Goal: Information Seeking & Learning: Learn about a topic

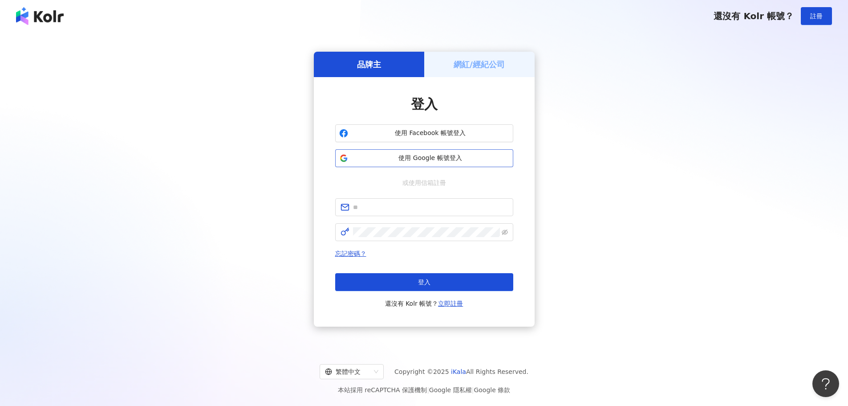
click at [408, 155] on span "使用 Google 帳號登入" at bounding box center [431, 158] width 158 height 9
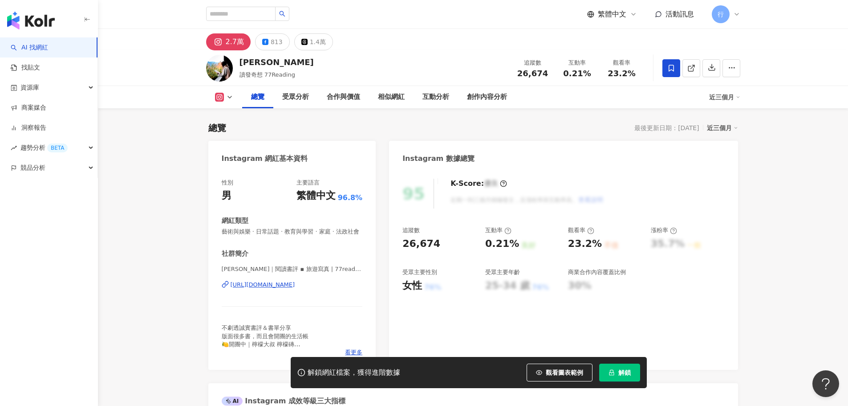
click at [274, 289] on div "https://www.instagram.com/77reading/" at bounding box center [263, 284] width 65 height 8
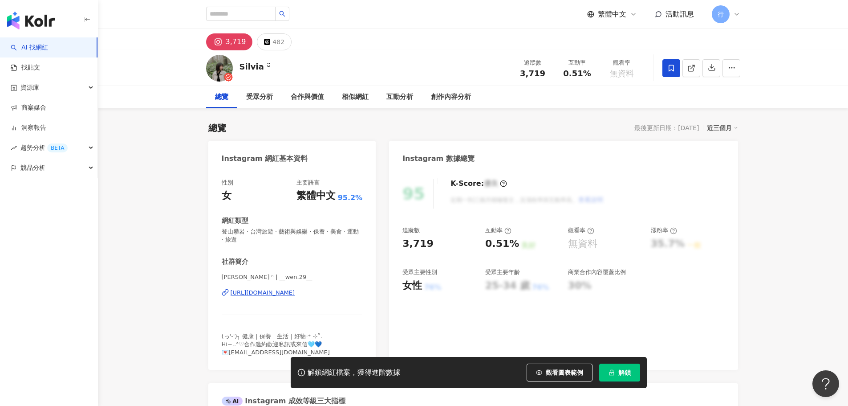
click at [265, 295] on div "https://www.instagram.com/__wen.29__/" at bounding box center [263, 293] width 65 height 8
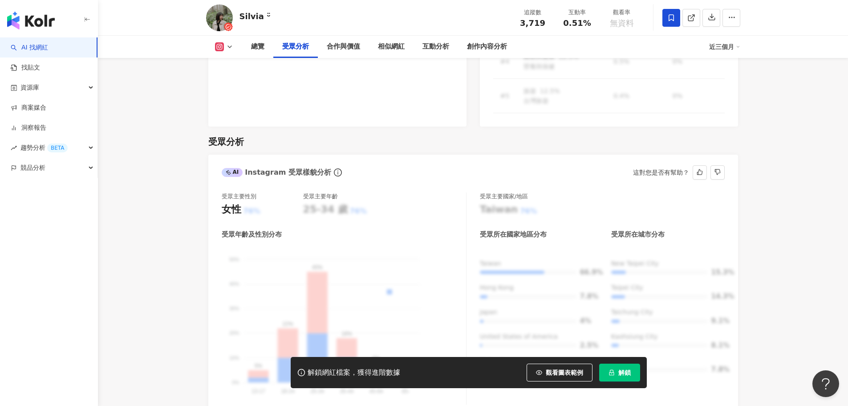
scroll to position [801, 0]
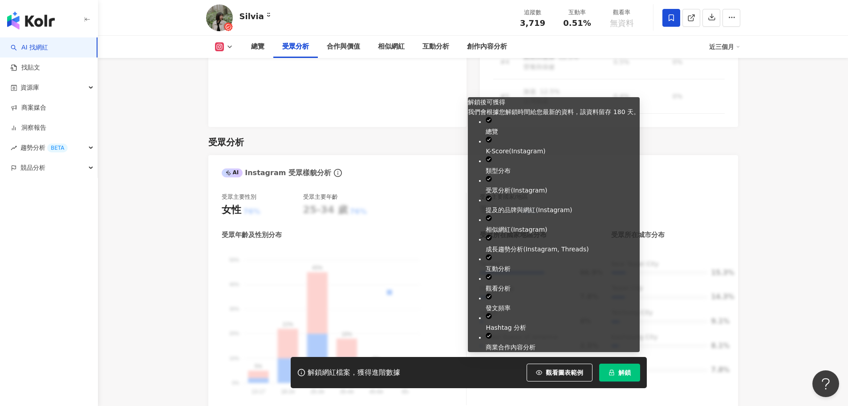
click at [614, 370] on icon "lock" at bounding box center [612, 372] width 6 height 6
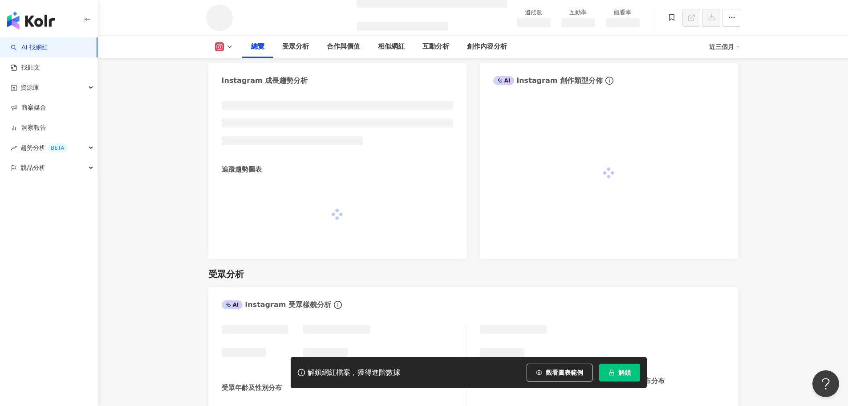
scroll to position [384, 0]
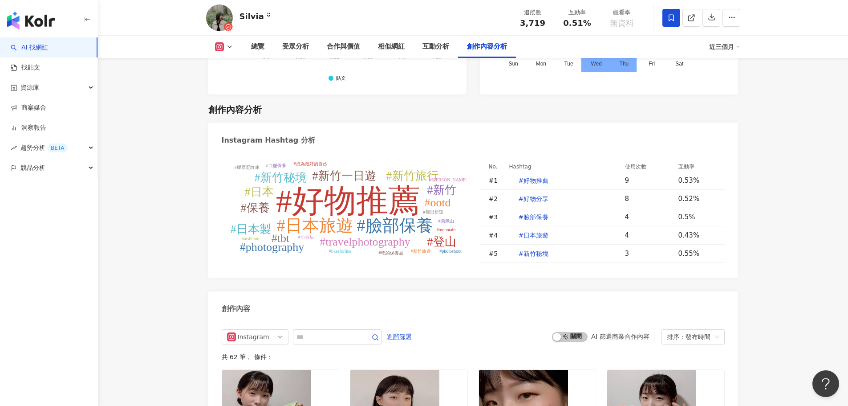
scroll to position [2627, 0]
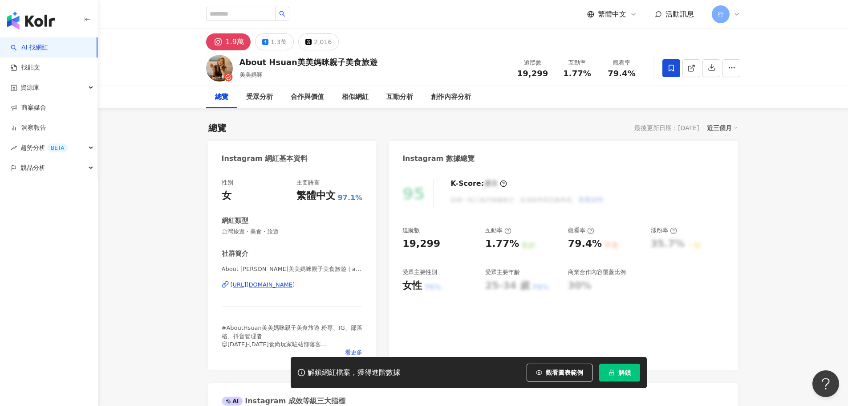
click at [277, 283] on div "https://www.instagram.com/about_hsuan/" at bounding box center [263, 284] width 65 height 8
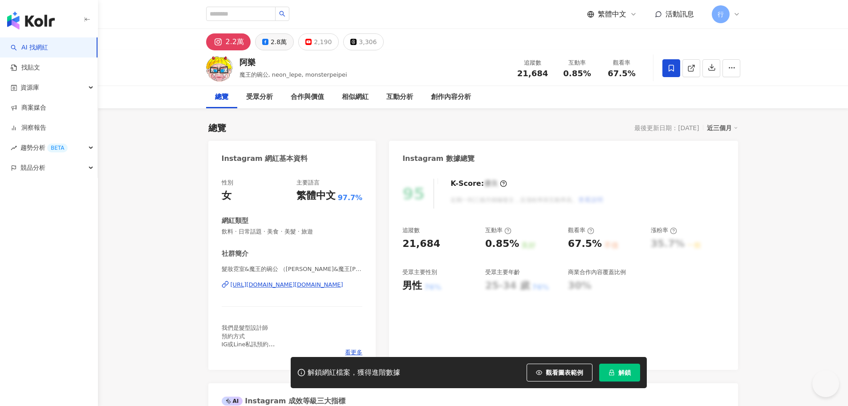
click at [268, 46] on button "2.8萬" at bounding box center [274, 41] width 39 height 17
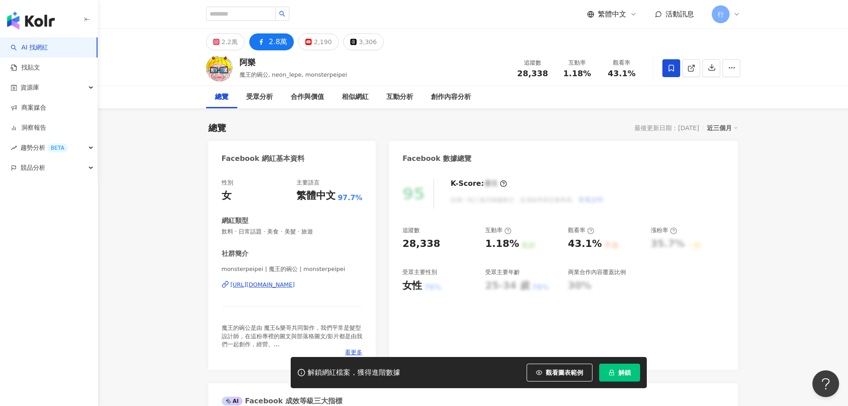
click at [294, 286] on div "https://www.facebook.com/816290358448055" at bounding box center [263, 284] width 65 height 8
click at [222, 35] on button "2.2萬" at bounding box center [225, 41] width 39 height 17
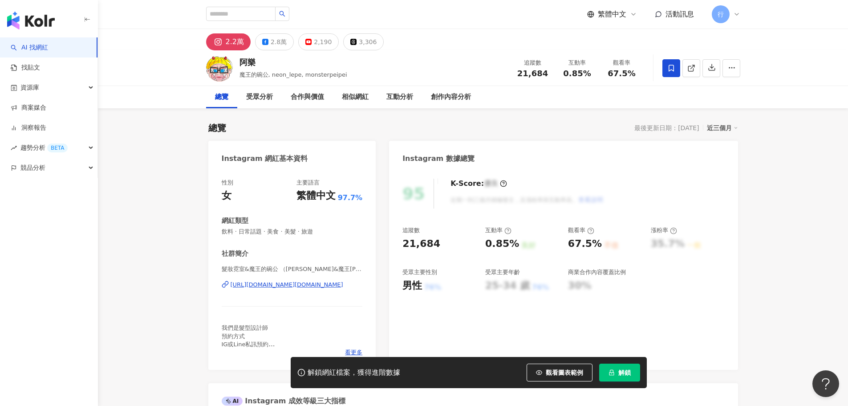
click at [276, 283] on div "https://www.instagram.com/monster.neon/" at bounding box center [287, 284] width 113 height 8
click at [273, 41] on div "2.8萬" at bounding box center [279, 42] width 16 height 12
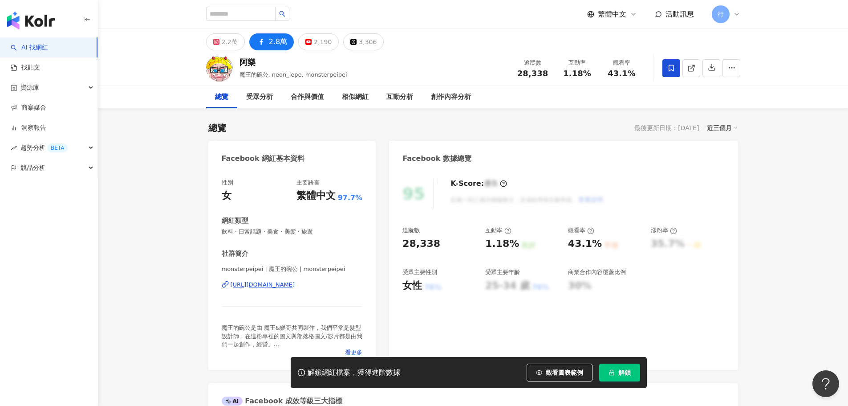
click at [295, 289] on div "https://www.facebook.com/816290358448055" at bounding box center [263, 284] width 65 height 8
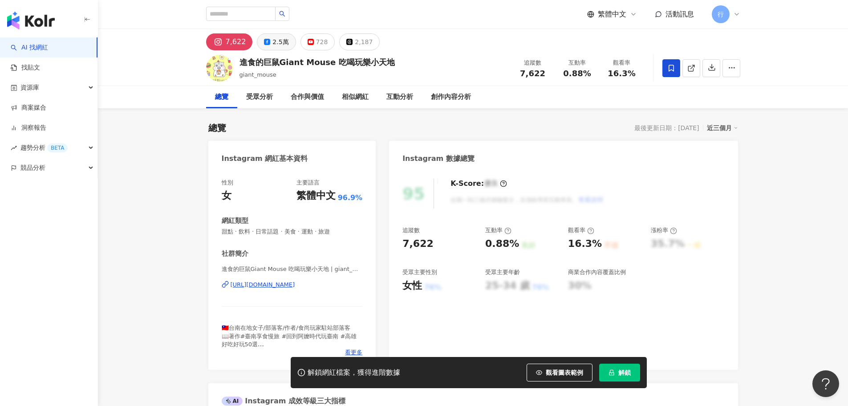
click at [270, 42] on button "2.5萬" at bounding box center [276, 41] width 39 height 17
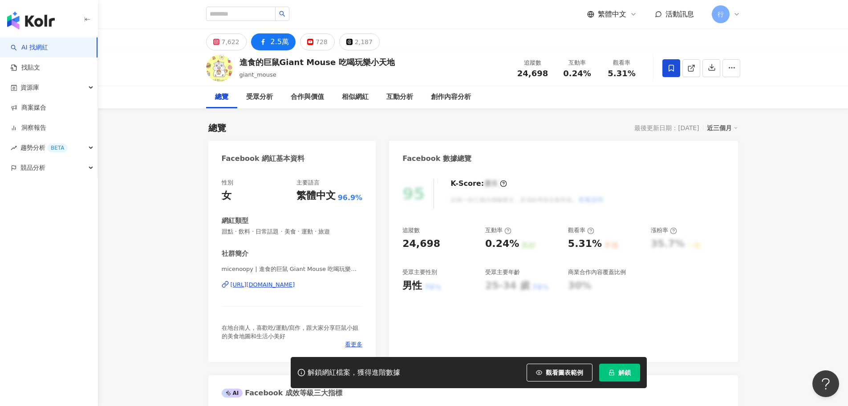
click at [281, 287] on div "https://www.facebook.com/583918031752707" at bounding box center [263, 284] width 65 height 8
click at [234, 42] on div "7,622" at bounding box center [231, 42] width 18 height 12
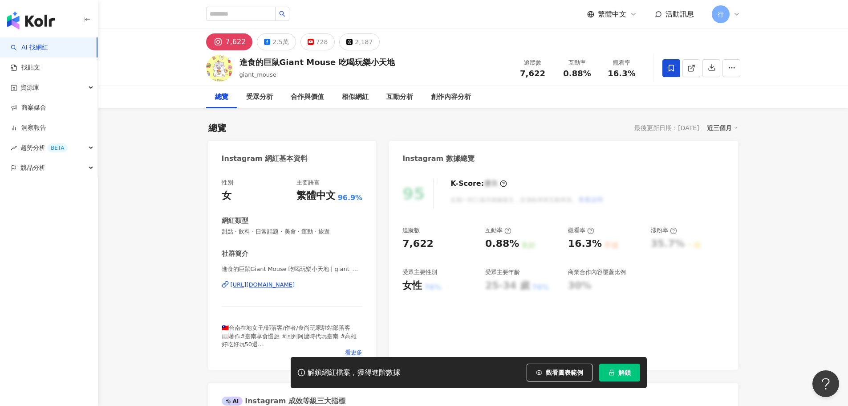
click at [281, 285] on div "https://www.instagram.com/giant_mouse/" at bounding box center [263, 284] width 65 height 8
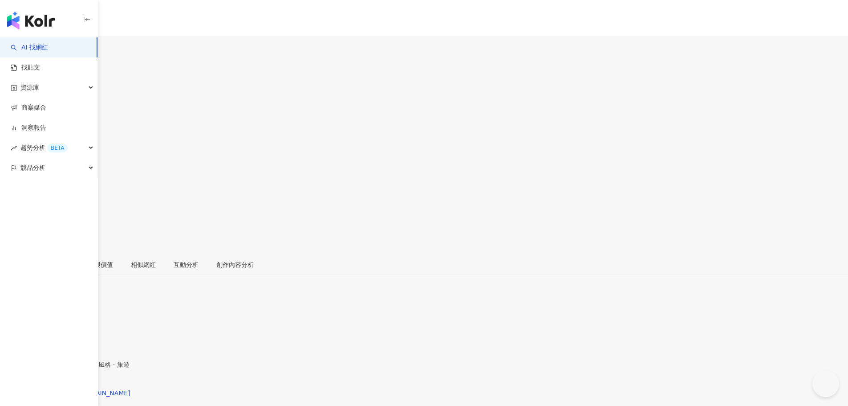
drag, startPoint x: 268, startPoint y: 43, endPoint x: 273, endPoint y: 251, distance: 208.4
click at [37, 49] on div "3.3萬" at bounding box center [29, 52] width 16 height 7
click at [78, 389] on div "[URL][DOMAIN_NAME]" at bounding box center [43, 392] width 69 height 7
click at [14, 49] on div "2萬" at bounding box center [9, 52] width 10 height 7
click at [130, 389] on div "https://www.instagram.com/snowhy.tw/" at bounding box center [70, 392] width 122 height 7
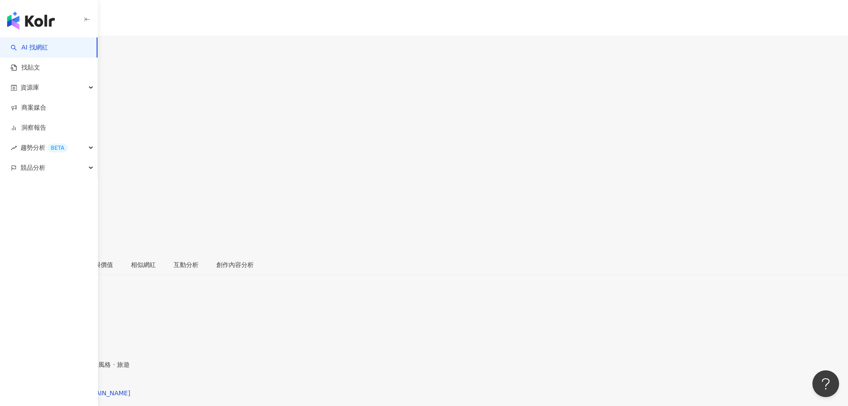
click at [52, 84] on div "白雪姬" at bounding box center [26, 87] width 52 height 7
drag, startPoint x: 242, startPoint y: 62, endPoint x: 269, endPoint y: 61, distance: 27.2
click at [269, 61] on div "白雪姬 喫趣玩 追蹤數 19,800 互動率 0.05% 觀看率 1.4%" at bounding box center [424, 155] width 848 height 196
copy div "白雪姬"
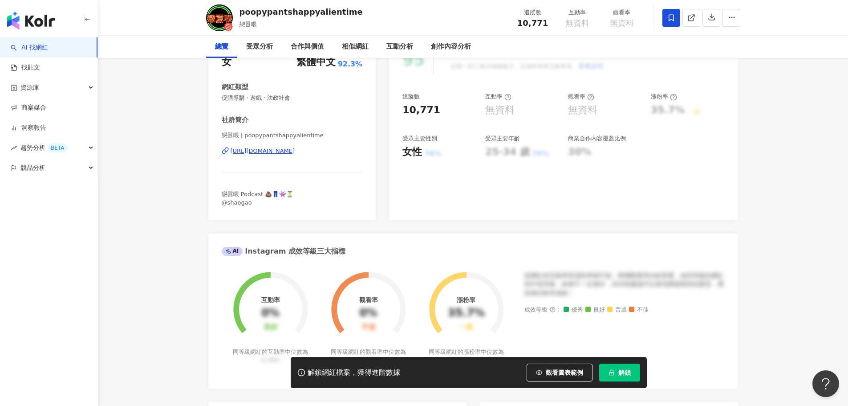
click at [295, 154] on div "https://www.instagram.com/poopypantshappyalientime/" at bounding box center [263, 151] width 65 height 8
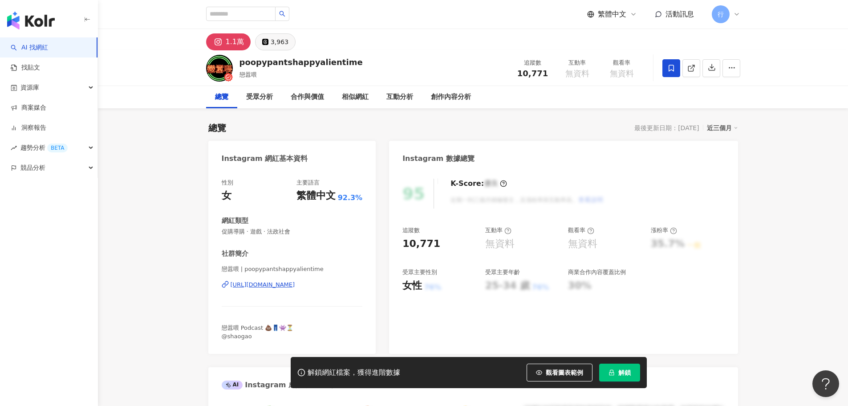
click at [271, 45] on div "3,963" at bounding box center [280, 42] width 18 height 12
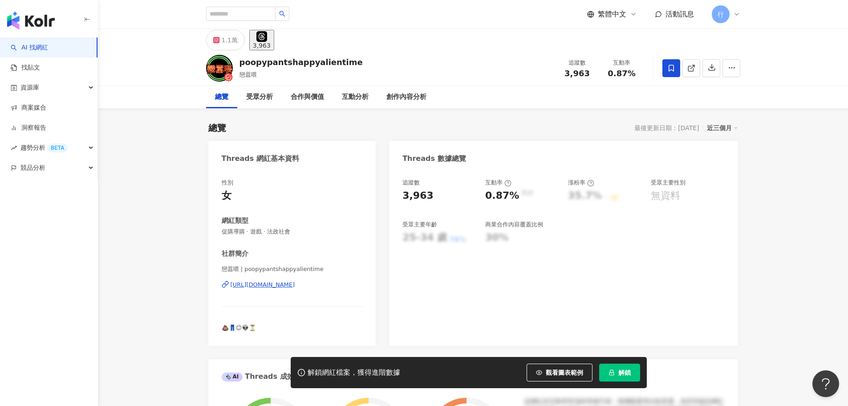
click at [283, 286] on div "https://www.threads.com/@poopypantshappyalientime" at bounding box center [263, 284] width 65 height 8
click at [215, 39] on icon at bounding box center [216, 40] width 6 height 6
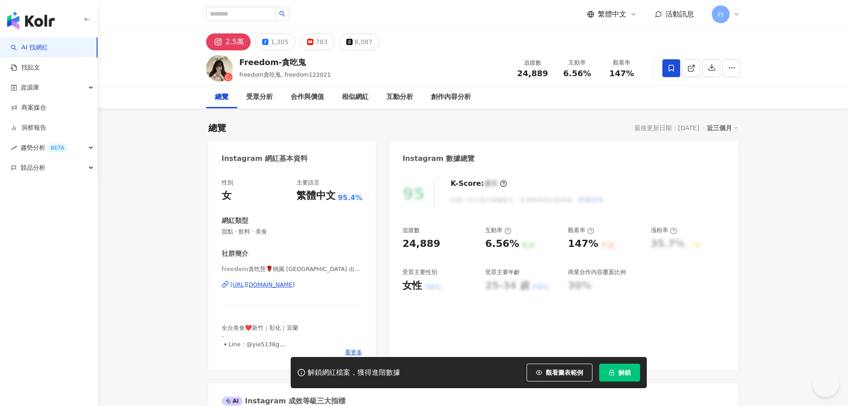
click at [290, 286] on div "[URL][DOMAIN_NAME]" at bounding box center [263, 284] width 65 height 8
drag, startPoint x: 238, startPoint y: 61, endPoint x: 307, endPoint y: 58, distance: 68.6
click at [307, 58] on div "Freedom-貪吃鬼 freedom貪吃鬼, freedom122021 追蹤數 24,889 互動率 6.56% 觀看率 147%" at bounding box center [473, 67] width 570 height 35
copy div "Freedom-貪吃鬼"
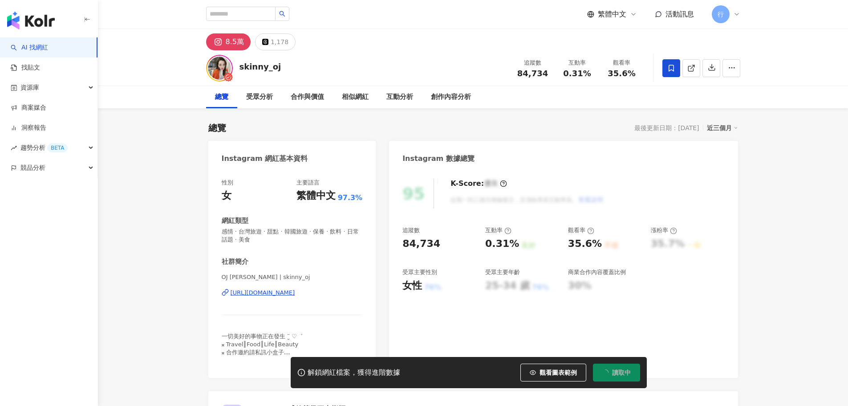
click at [272, 295] on div "[URL][DOMAIN_NAME]" at bounding box center [263, 293] width 65 height 8
